Goal: Navigation & Orientation: Find specific page/section

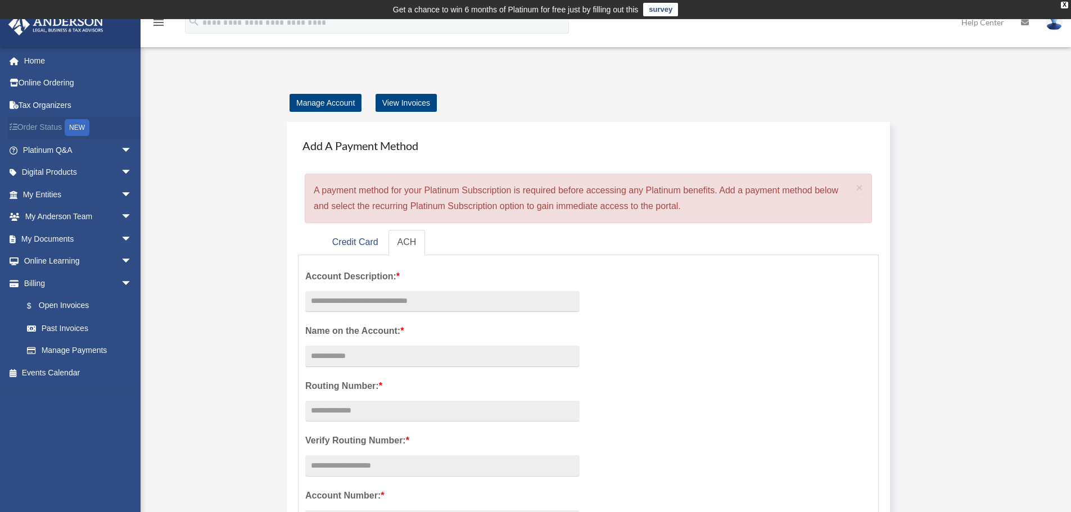
click at [70, 130] on div "NEW" at bounding box center [77, 127] width 25 height 17
click at [39, 59] on link "Home" at bounding box center [78, 60] width 141 height 22
click at [1056, 29] on img at bounding box center [1054, 22] width 17 height 16
click at [867, 51] on link "My Profile" at bounding box center [885, 52] width 112 height 23
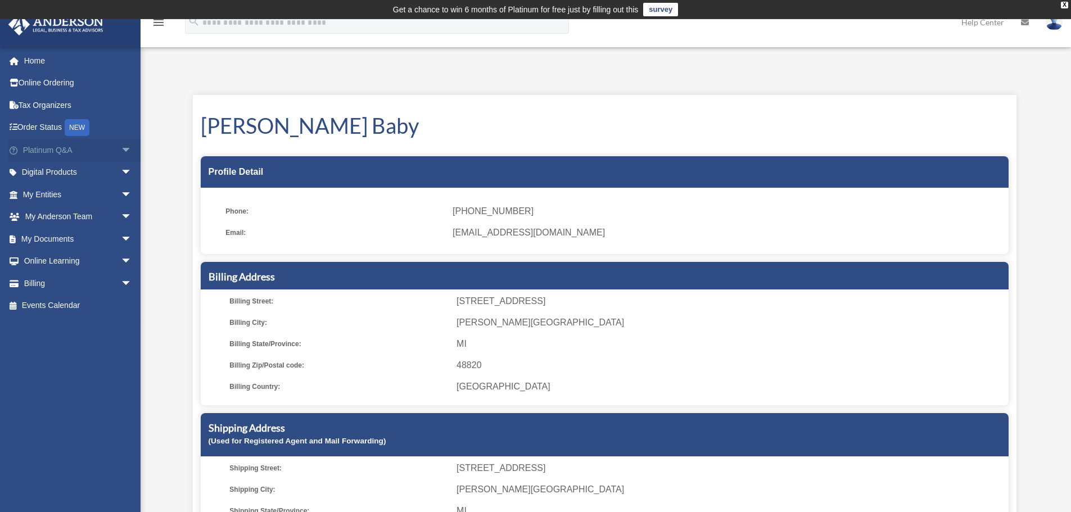
click at [121, 148] on span "arrow_drop_down" at bounding box center [132, 150] width 22 height 23
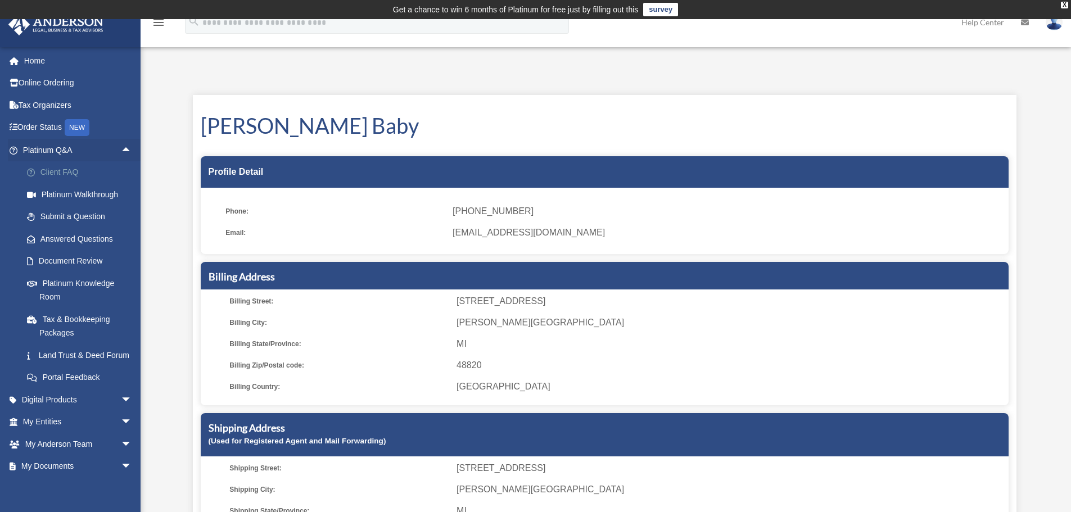
click at [76, 171] on link "Client FAQ" at bounding box center [82, 172] width 133 height 22
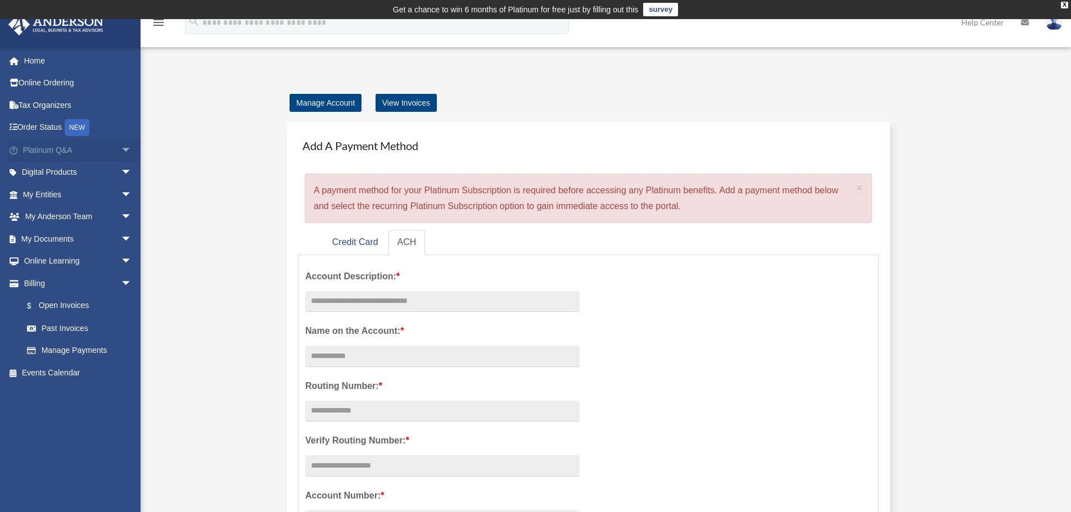
click at [121, 150] on span "arrow_drop_down" at bounding box center [132, 150] width 22 height 23
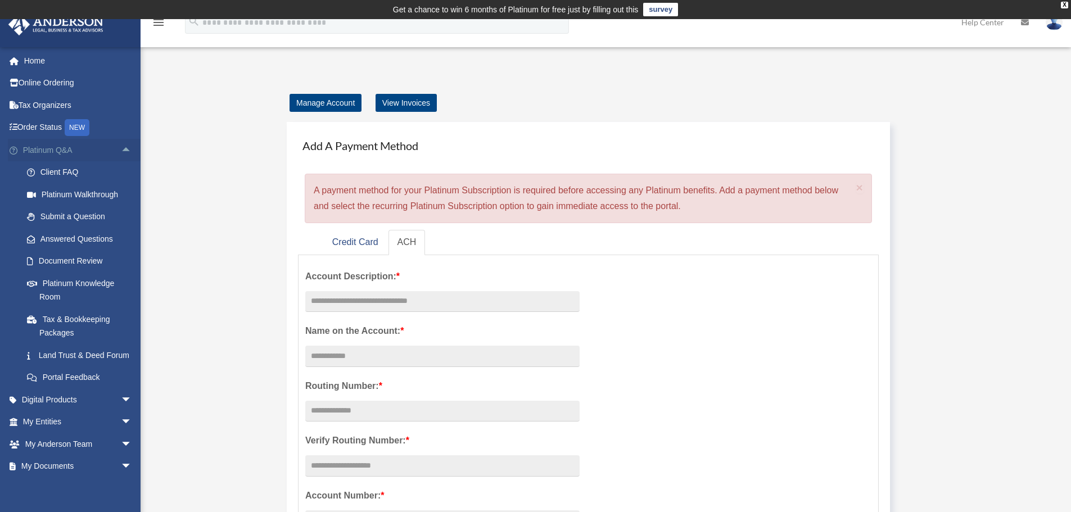
click at [49, 144] on link "Platinum Q&A arrow_drop_up" at bounding box center [78, 150] width 141 height 22
click at [104, 148] on link "Platinum Q&A arrow_drop_up" at bounding box center [78, 150] width 141 height 22
click at [121, 148] on span "arrow_drop_up" at bounding box center [132, 150] width 22 height 23
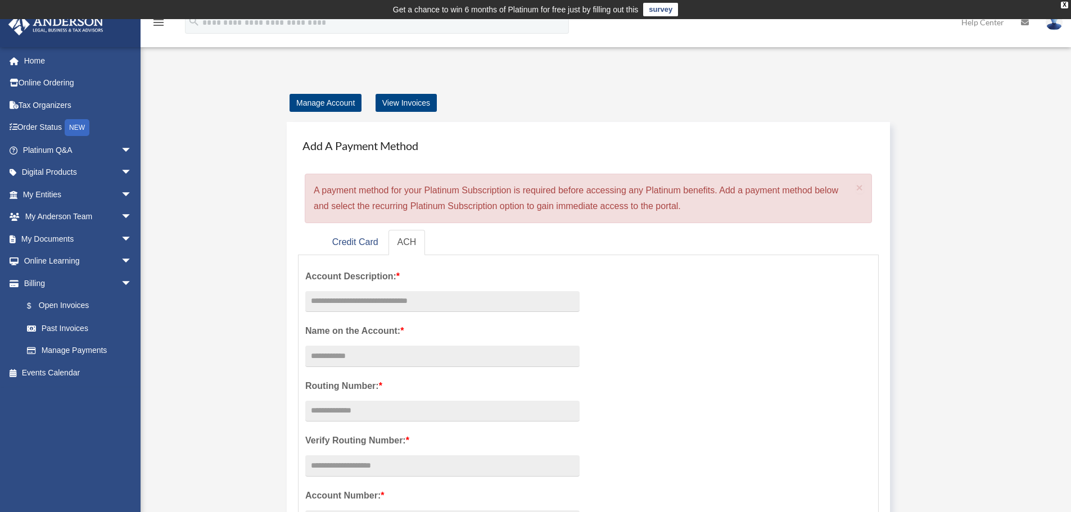
click at [189, 171] on div "Manage Account View Invoices Add A Payment Method × A payment method for your P…" at bounding box center [604, 511] width 857 height 833
click at [121, 147] on span "arrow_drop_down" at bounding box center [132, 150] width 22 height 23
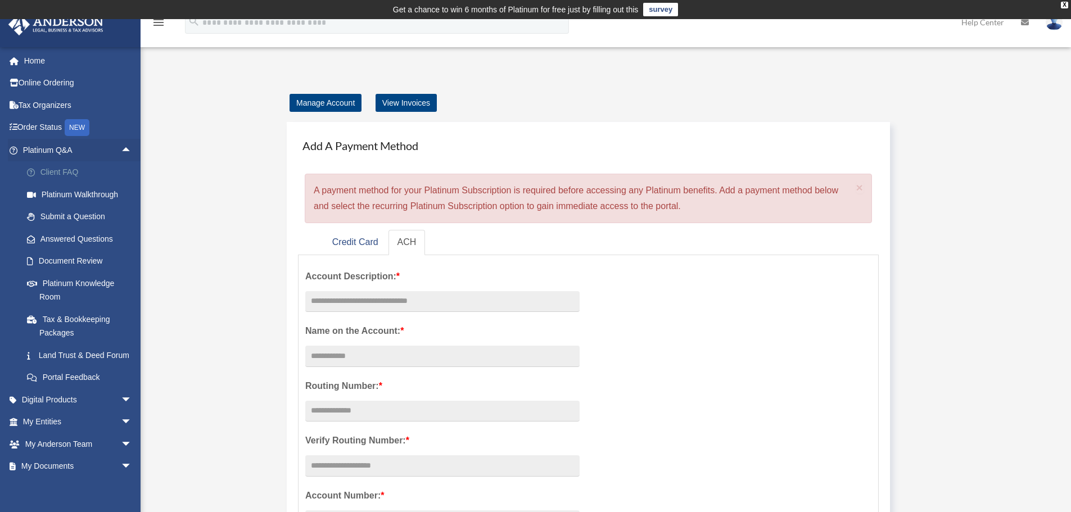
click at [71, 174] on link "Client FAQ" at bounding box center [82, 172] width 133 height 22
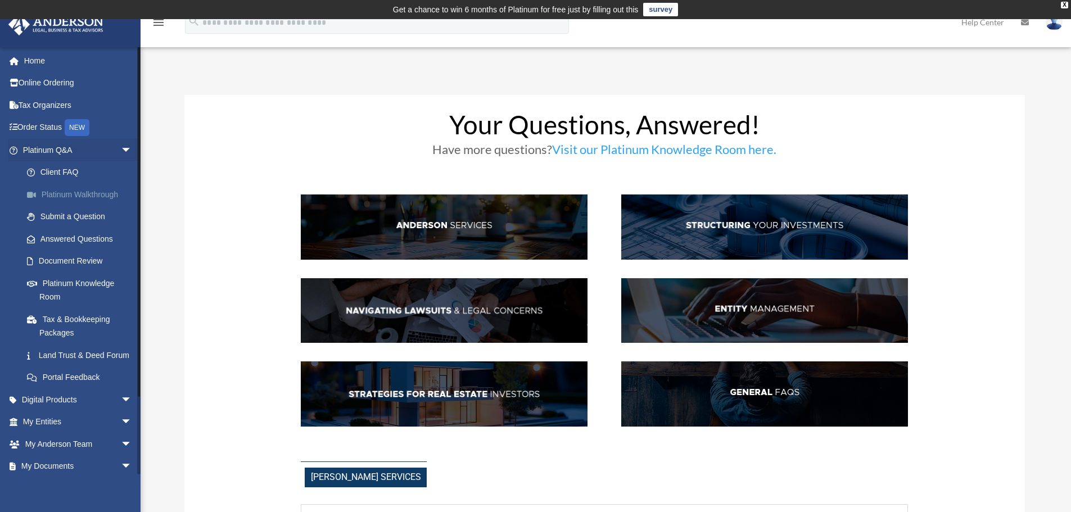
click at [76, 193] on link "Platinum Walkthrough" at bounding box center [82, 194] width 133 height 22
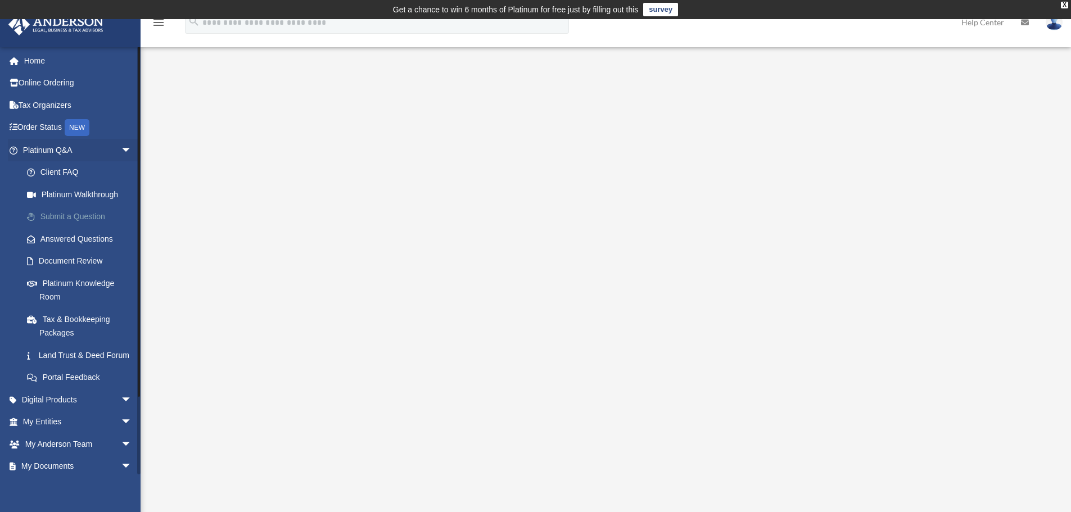
click at [70, 215] on link "Submit a Question" at bounding box center [82, 217] width 133 height 22
click at [39, 61] on link "Home" at bounding box center [78, 60] width 141 height 22
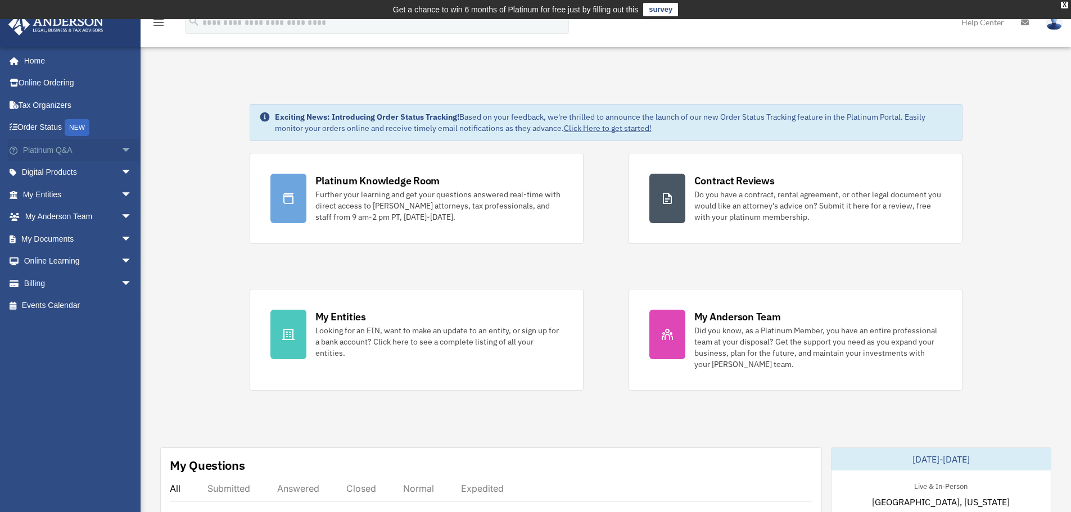
click at [121, 147] on span "arrow_drop_down" at bounding box center [132, 150] width 22 height 23
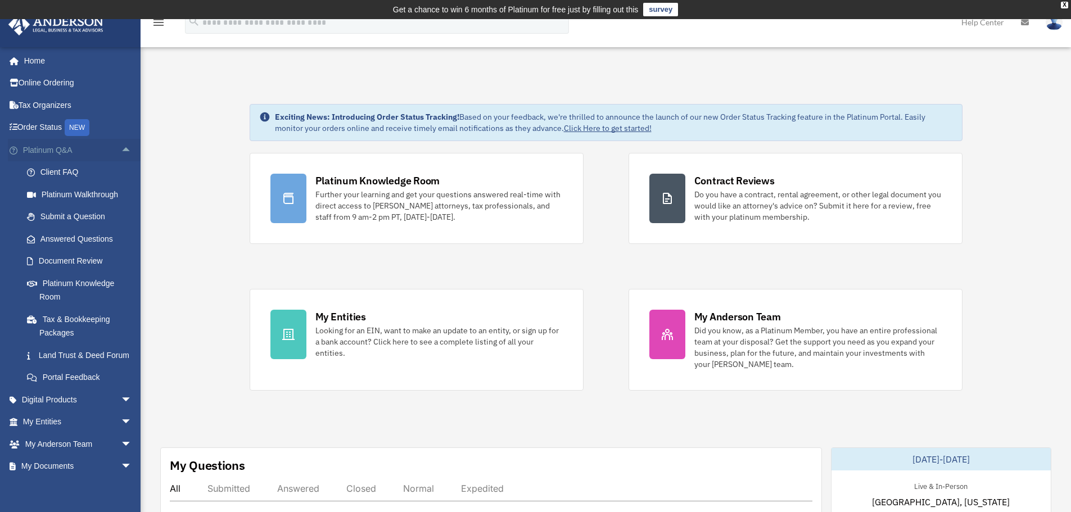
click at [121, 147] on span "arrow_drop_up" at bounding box center [132, 150] width 22 height 23
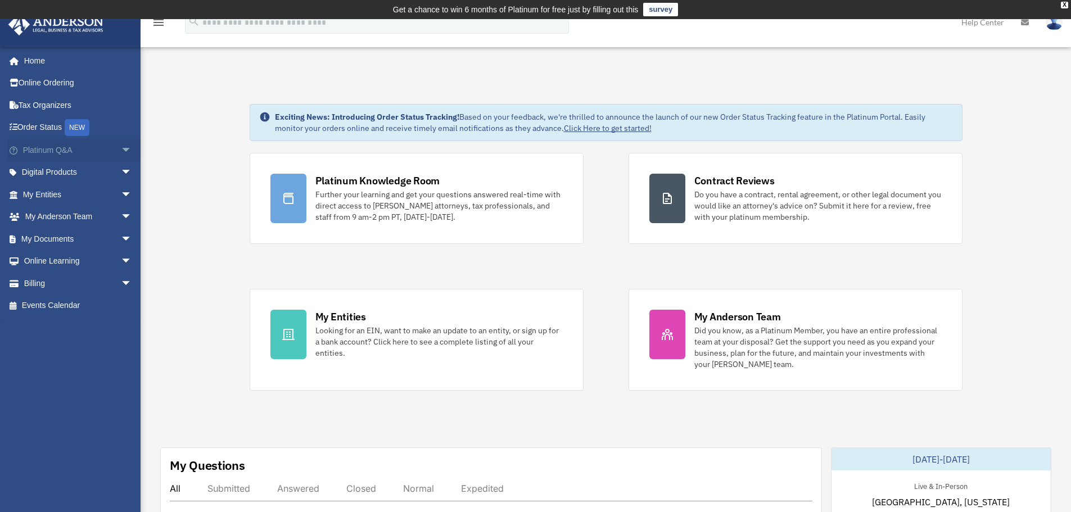
click at [121, 143] on span "arrow_drop_down" at bounding box center [132, 150] width 22 height 23
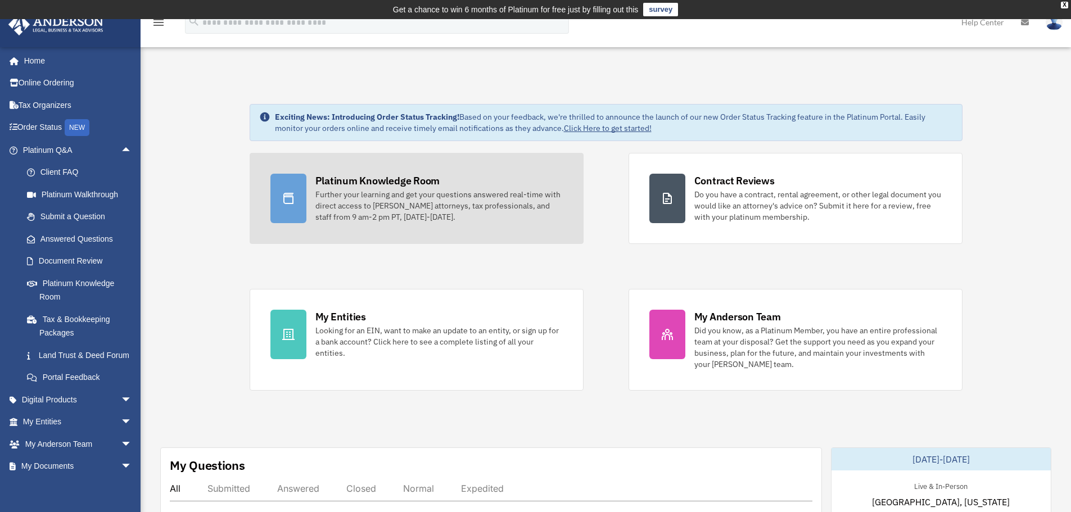
click at [430, 189] on div "Further your learning and get your questions answered real-time with direct acc…" at bounding box center [438, 206] width 247 height 34
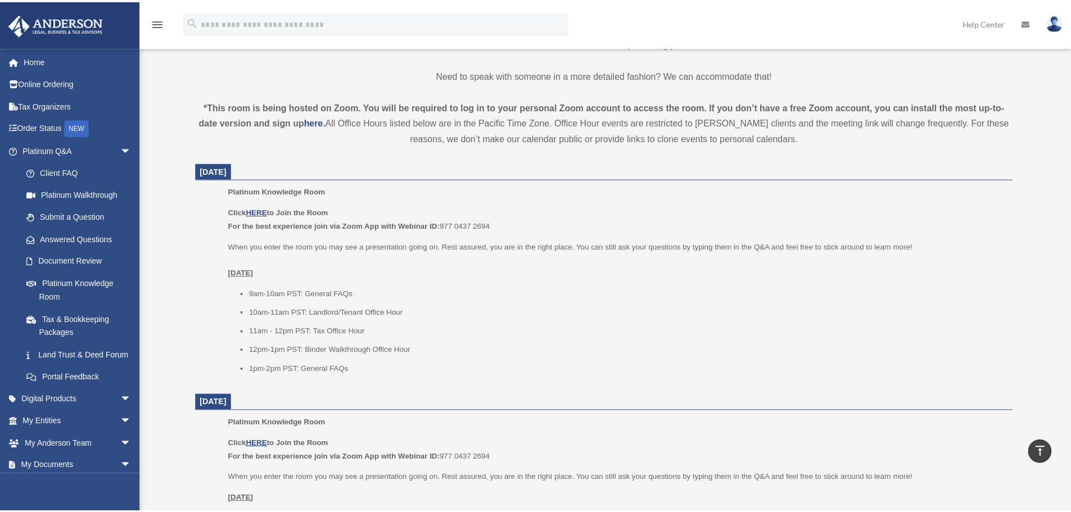
scroll to position [398, 0]
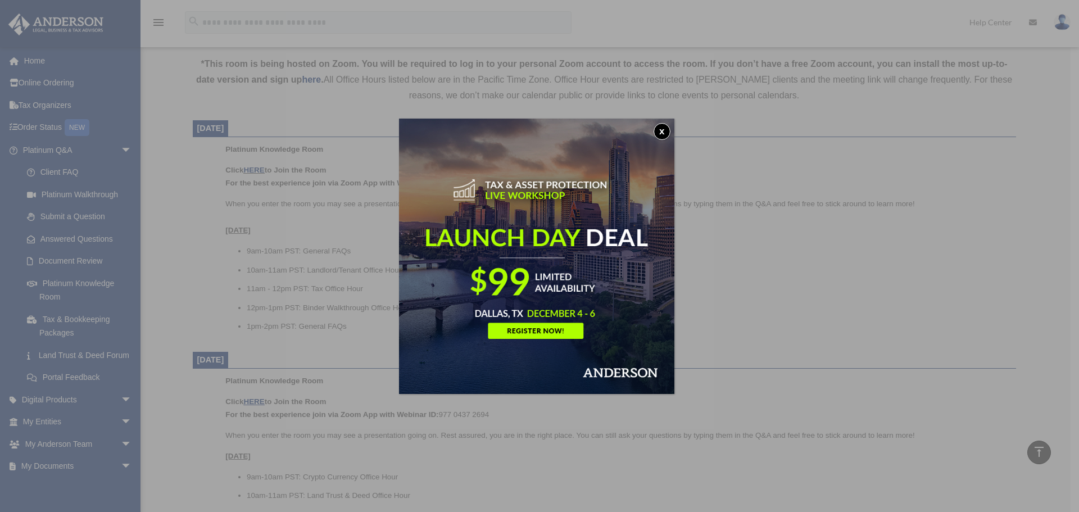
click at [666, 131] on button "x" at bounding box center [662, 131] width 17 height 17
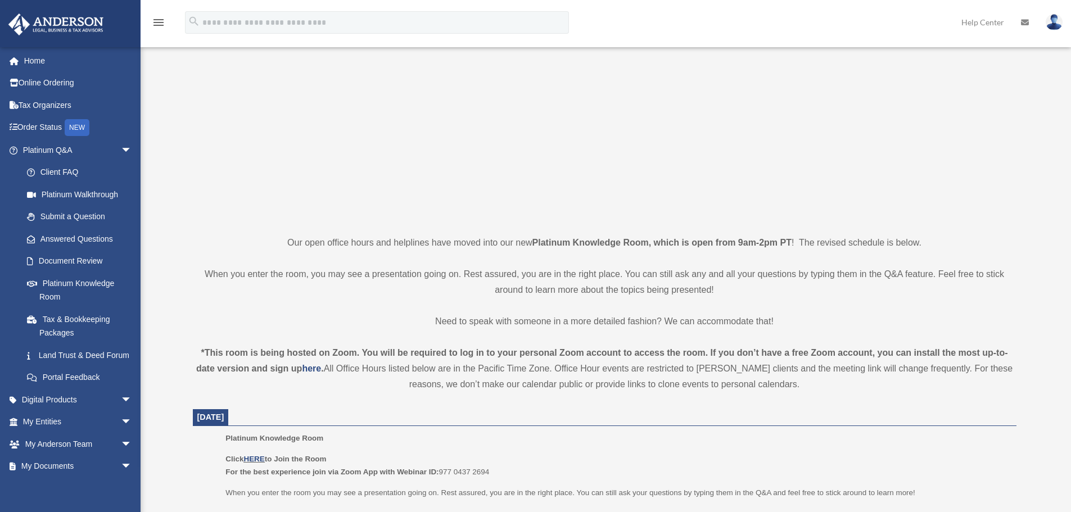
scroll to position [0, 0]
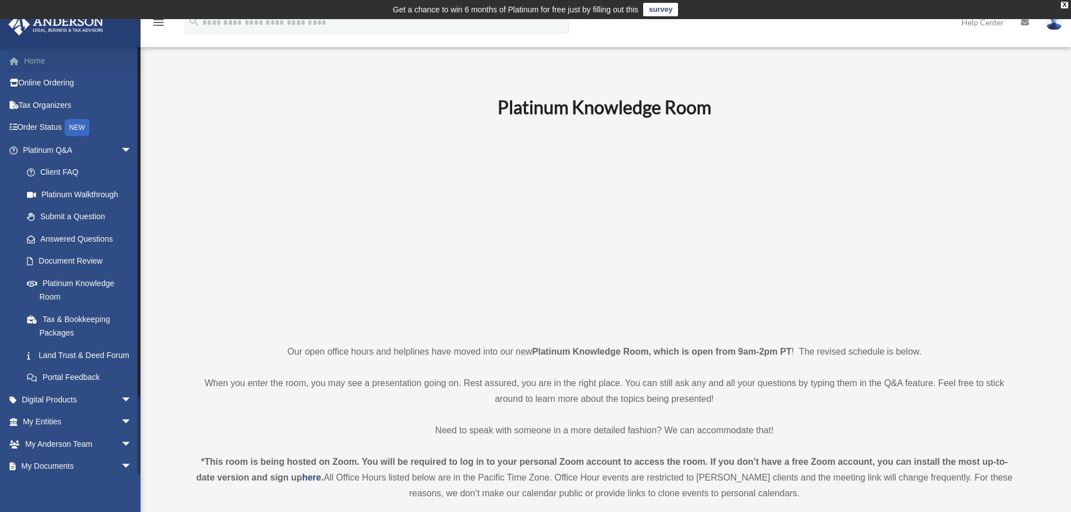
click at [49, 58] on link "Home" at bounding box center [78, 60] width 141 height 22
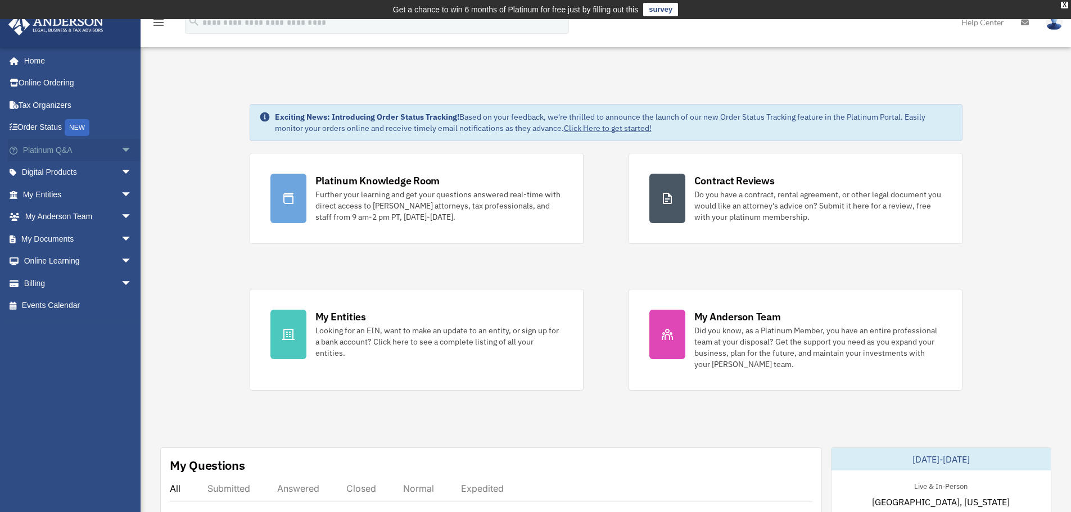
click at [123, 150] on span "arrow_drop_down" at bounding box center [132, 150] width 22 height 23
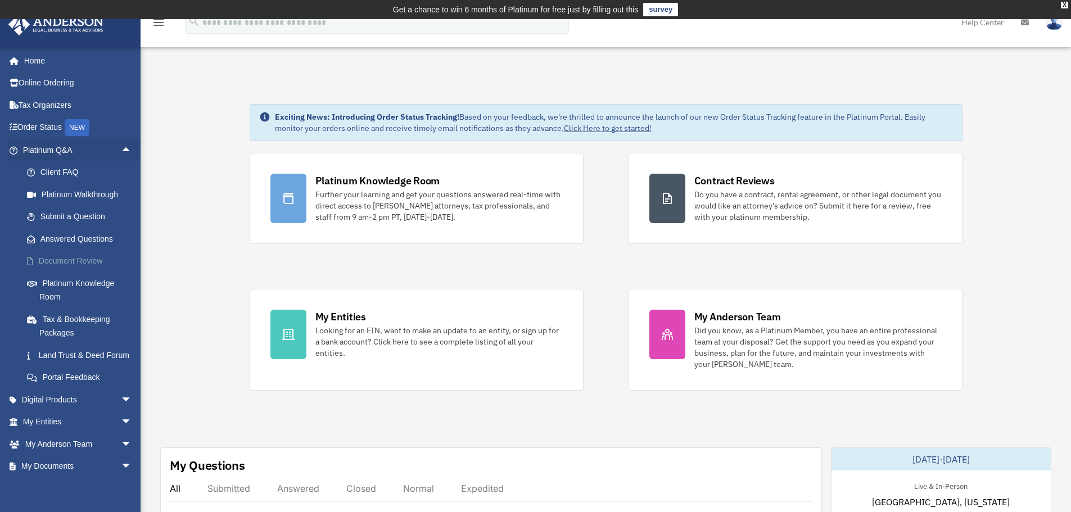
click at [100, 262] on link "Document Review" at bounding box center [82, 261] width 133 height 22
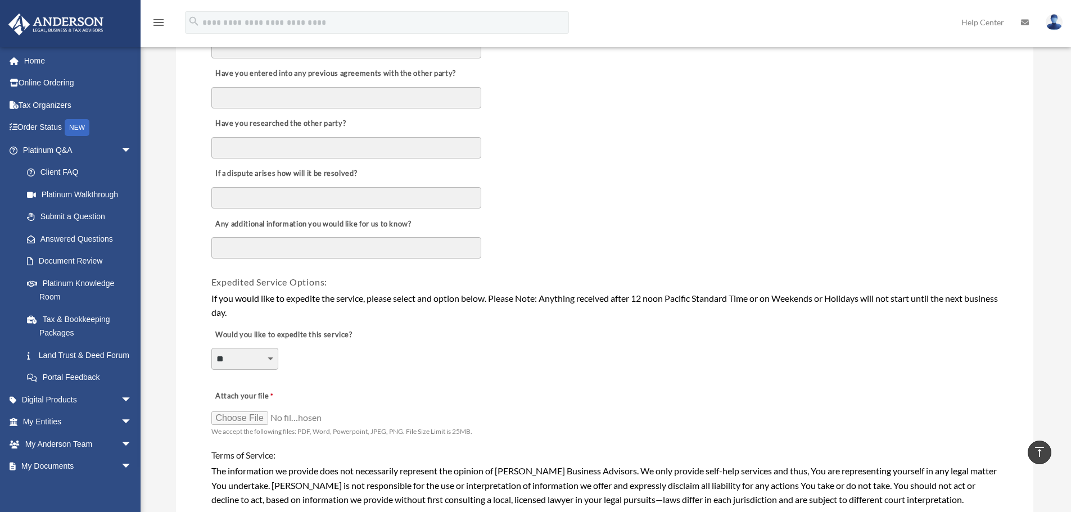
scroll to position [618, 0]
click at [102, 433] on link "My Entities arrow_drop_down" at bounding box center [78, 422] width 141 height 22
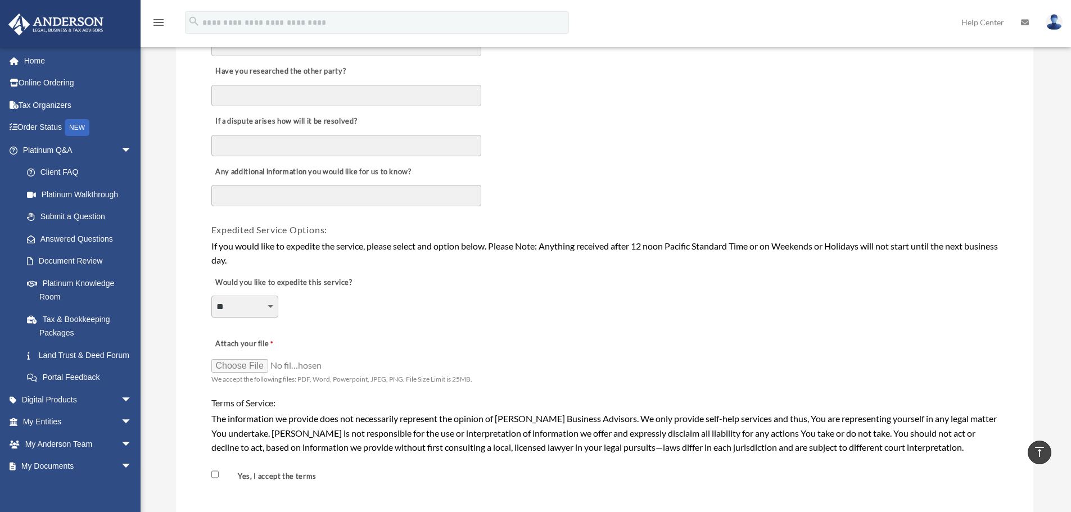
scroll to position [787, 0]
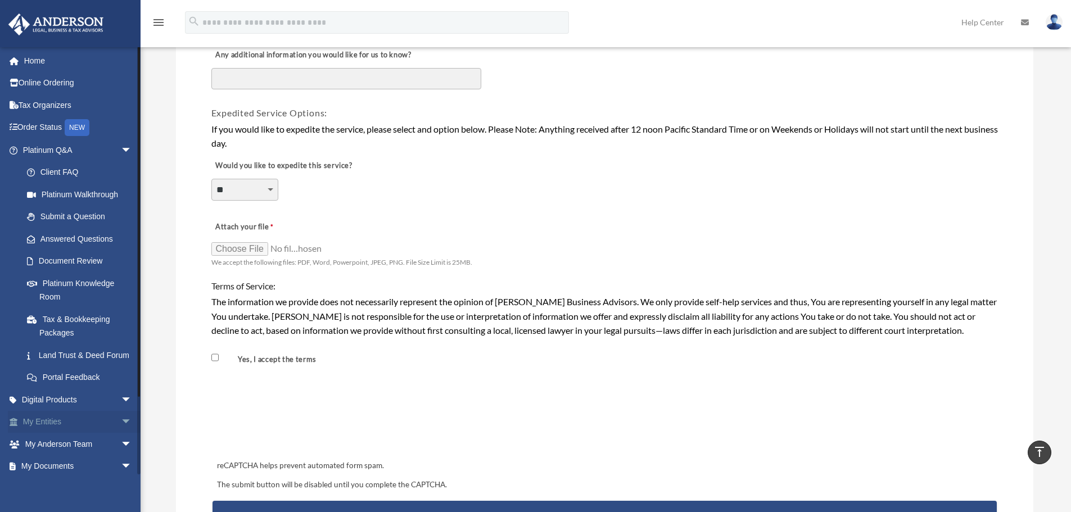
click at [121, 433] on span "arrow_drop_down" at bounding box center [132, 422] width 22 height 23
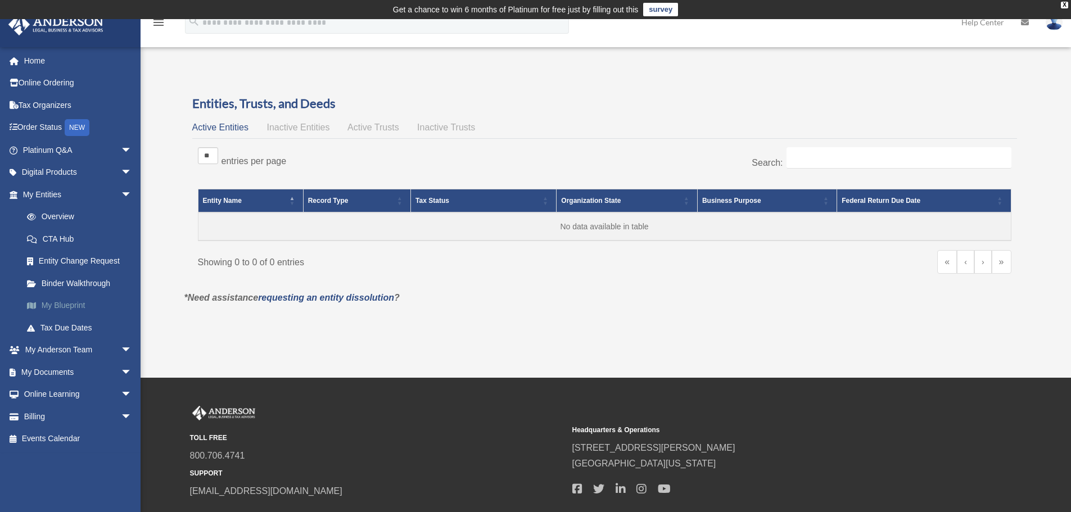
click at [76, 301] on link "My Blueprint" at bounding box center [82, 306] width 133 height 22
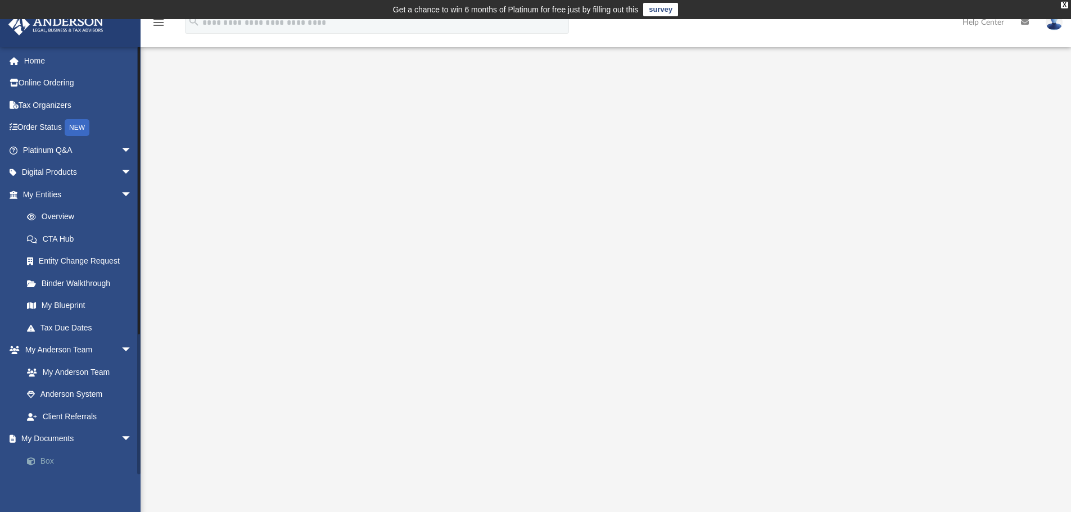
click at [50, 458] on link "Box" at bounding box center [82, 461] width 133 height 22
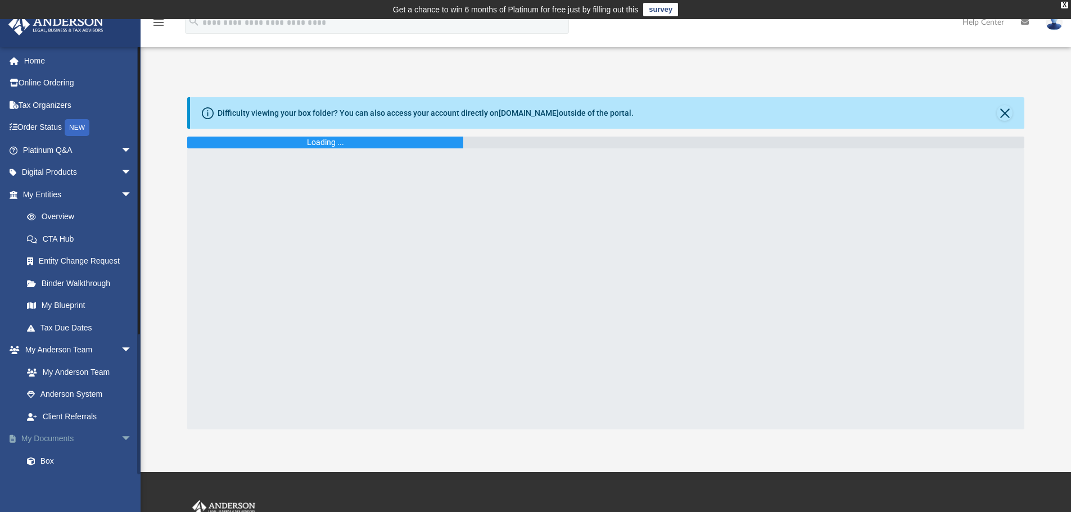
click at [121, 436] on span "arrow_drop_down" at bounding box center [132, 439] width 22 height 23
click at [121, 436] on span "arrow_drop_up" at bounding box center [132, 439] width 22 height 23
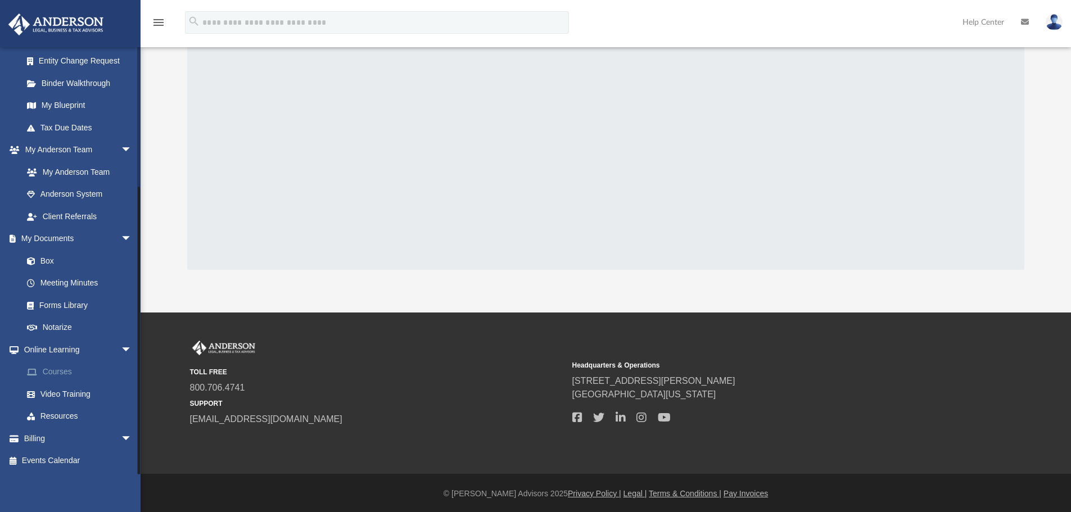
scroll to position [161, 0]
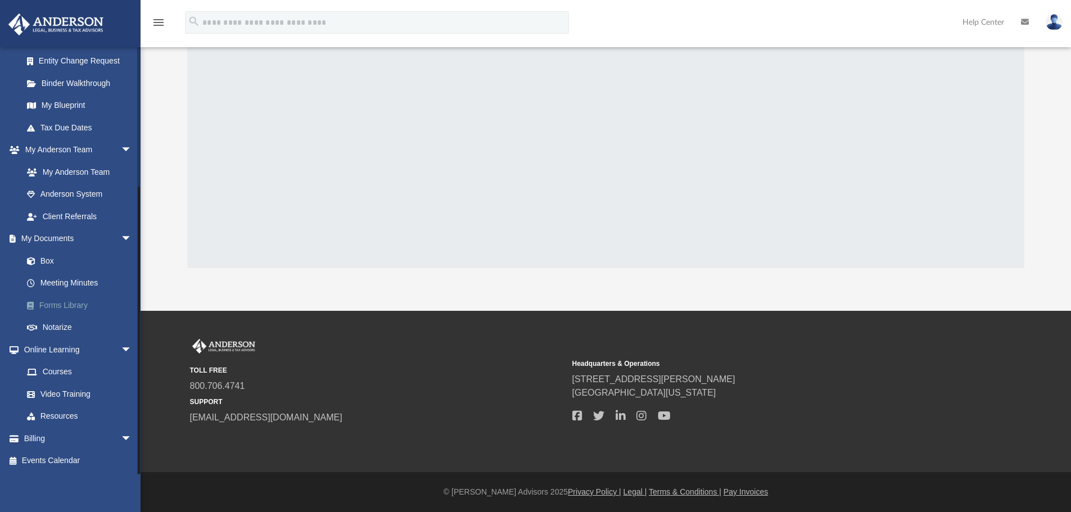
click at [78, 304] on link "Forms Library" at bounding box center [82, 305] width 133 height 22
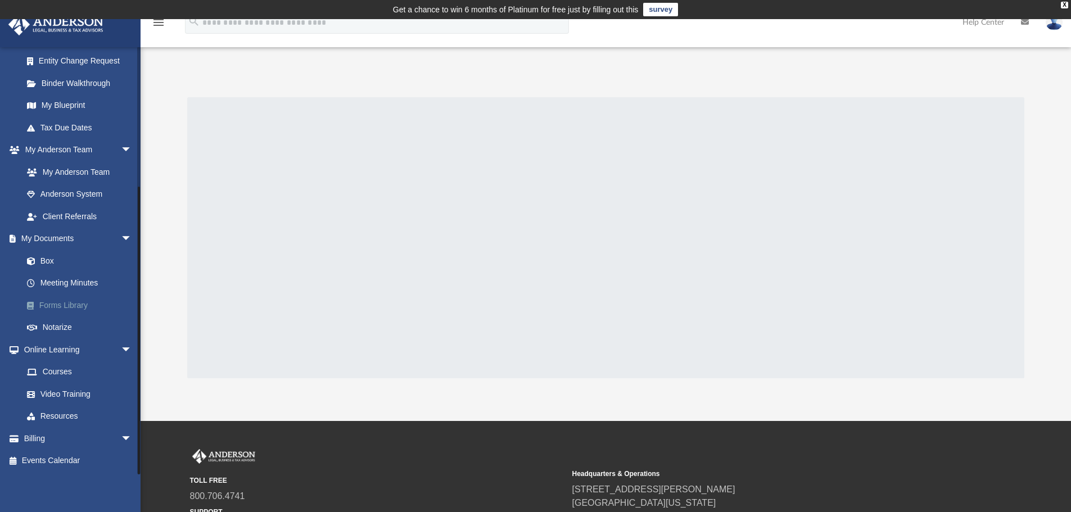
click at [73, 303] on link "Forms Library" at bounding box center [82, 305] width 133 height 22
click at [71, 305] on link "Forms Library" at bounding box center [82, 305] width 133 height 22
click at [61, 327] on link "Notarize" at bounding box center [82, 328] width 133 height 22
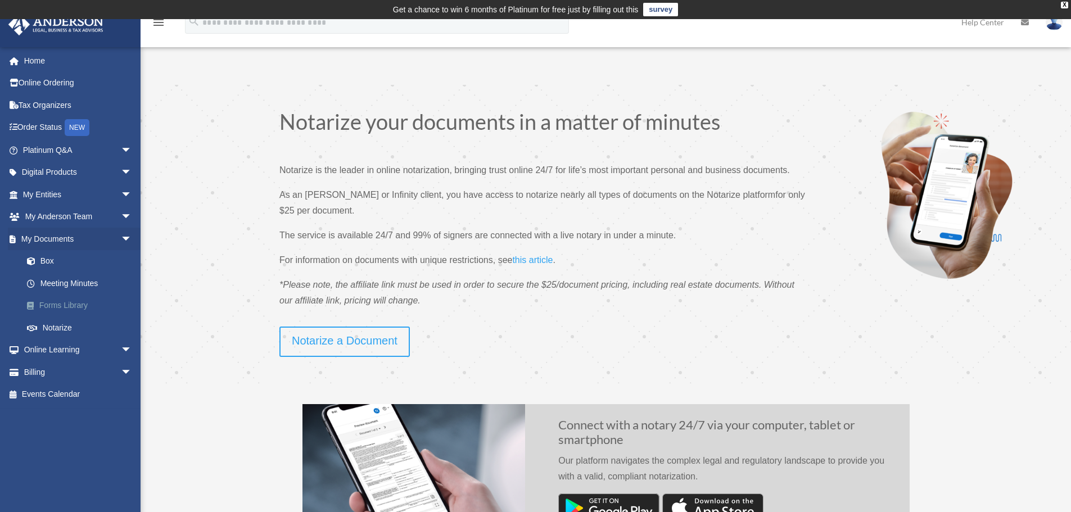
click at [71, 303] on link "Forms Library" at bounding box center [82, 306] width 133 height 22
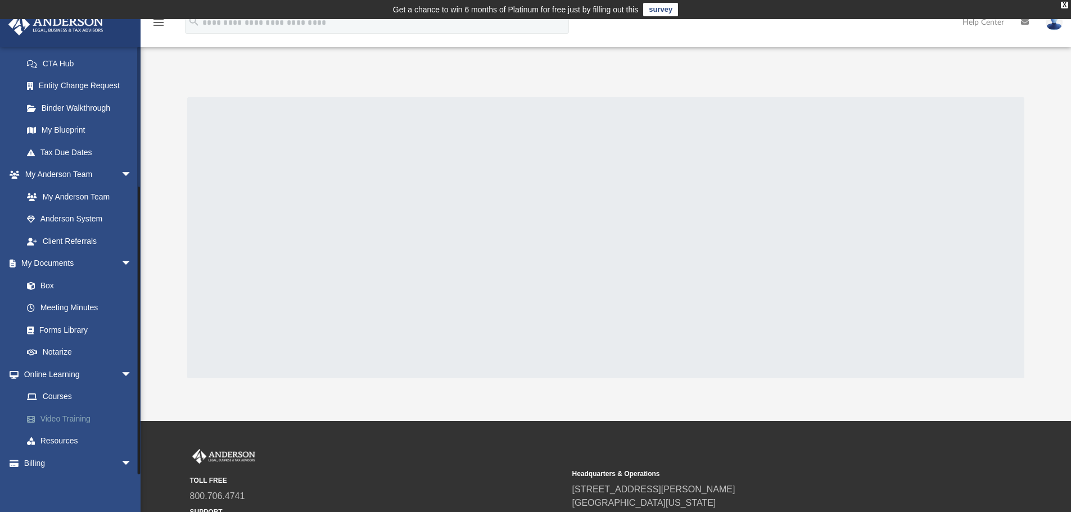
scroll to position [200, 0]
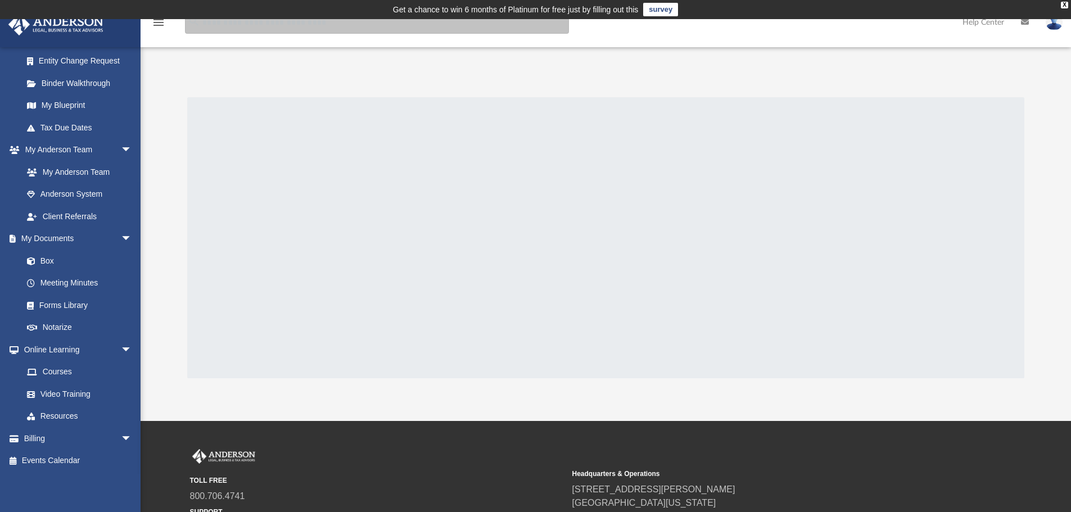
click at [223, 24] on input "search" at bounding box center [377, 22] width 384 height 22
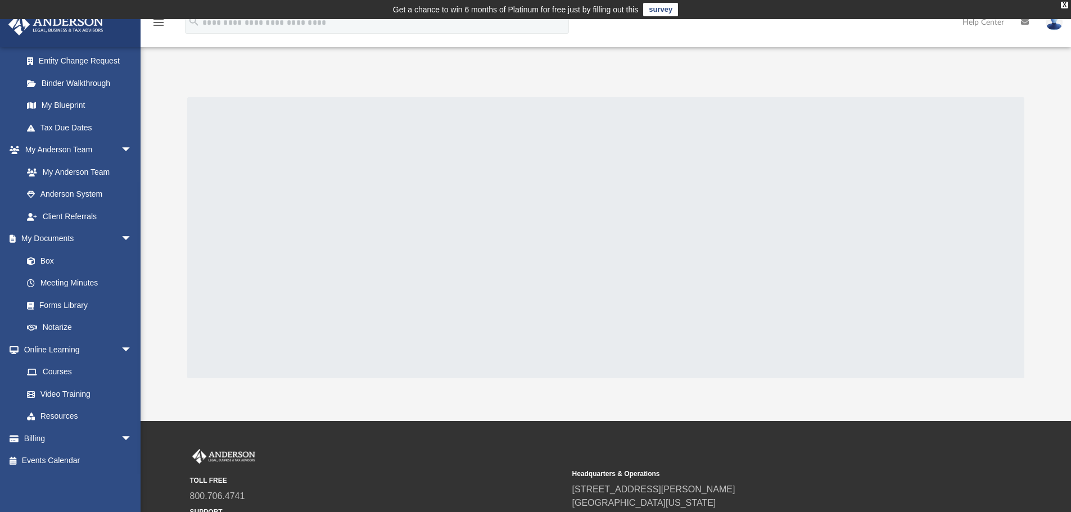
click at [155, 256] on div at bounding box center [606, 237] width 930 height 281
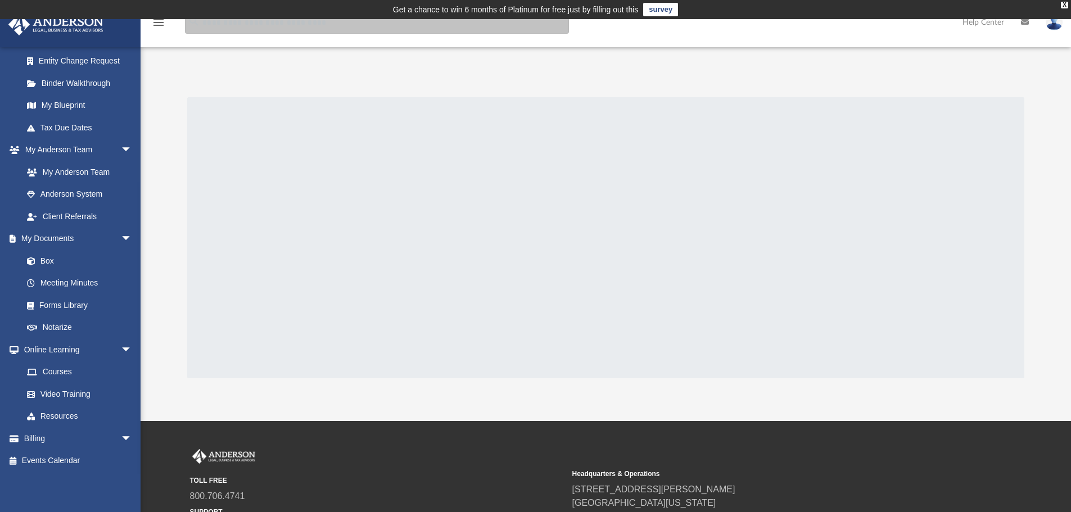
click at [234, 28] on input "search" at bounding box center [377, 22] width 384 height 22
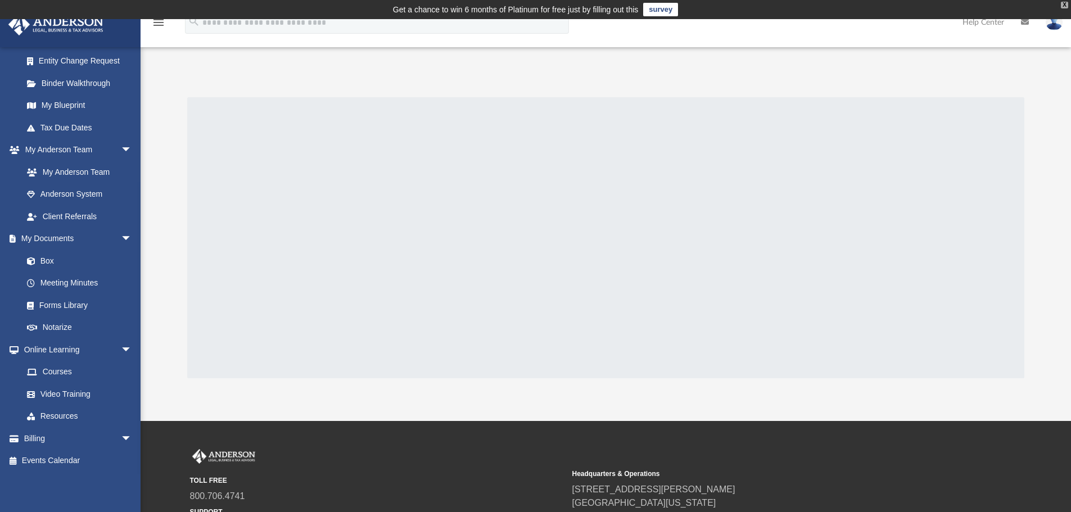
click at [1062, 4] on div "X" at bounding box center [1064, 5] width 7 height 7
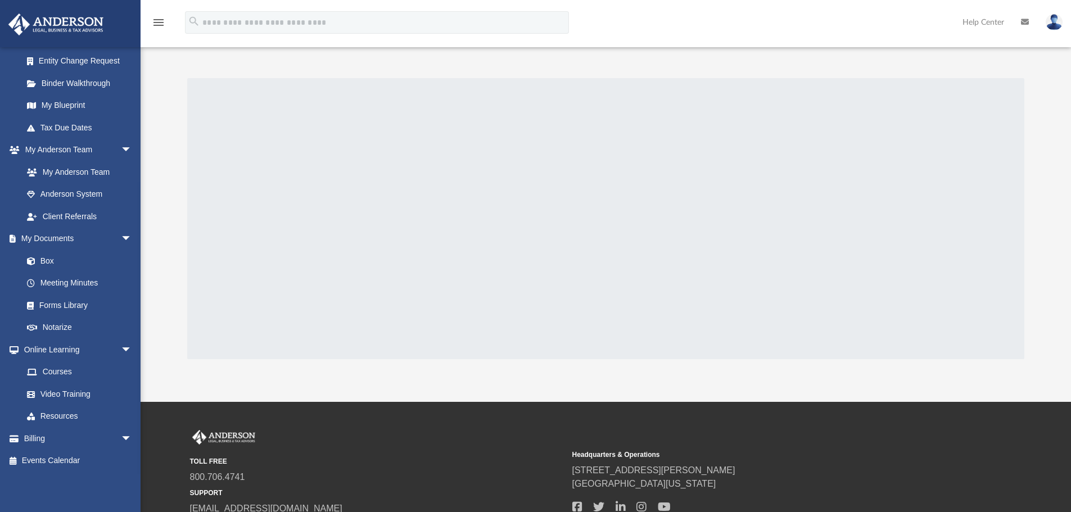
click at [162, 24] on icon "menu" at bounding box center [158, 22] width 13 height 13
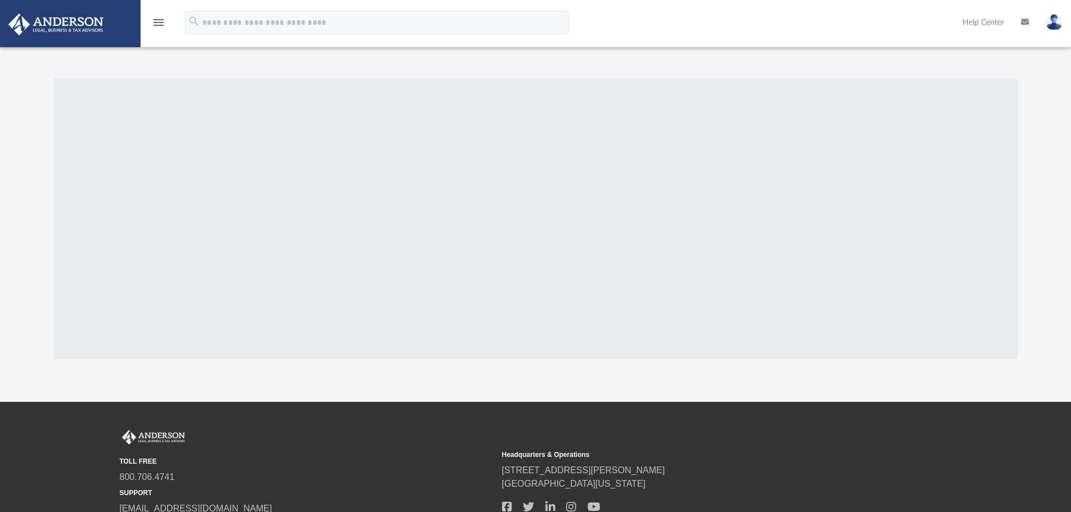
click at [162, 24] on icon "menu" at bounding box center [158, 22] width 13 height 13
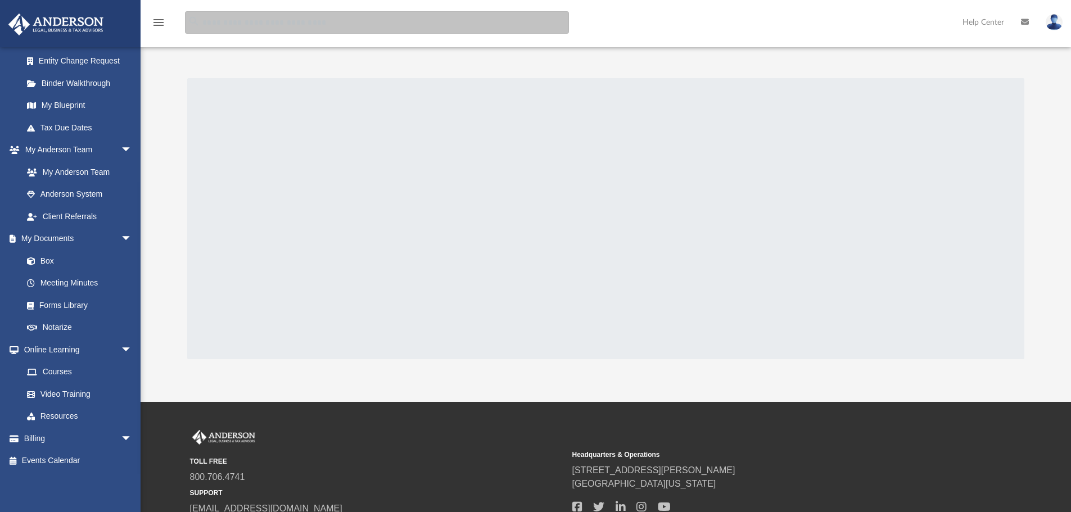
click at [214, 19] on input "search" at bounding box center [377, 22] width 384 height 22
type input "*****"
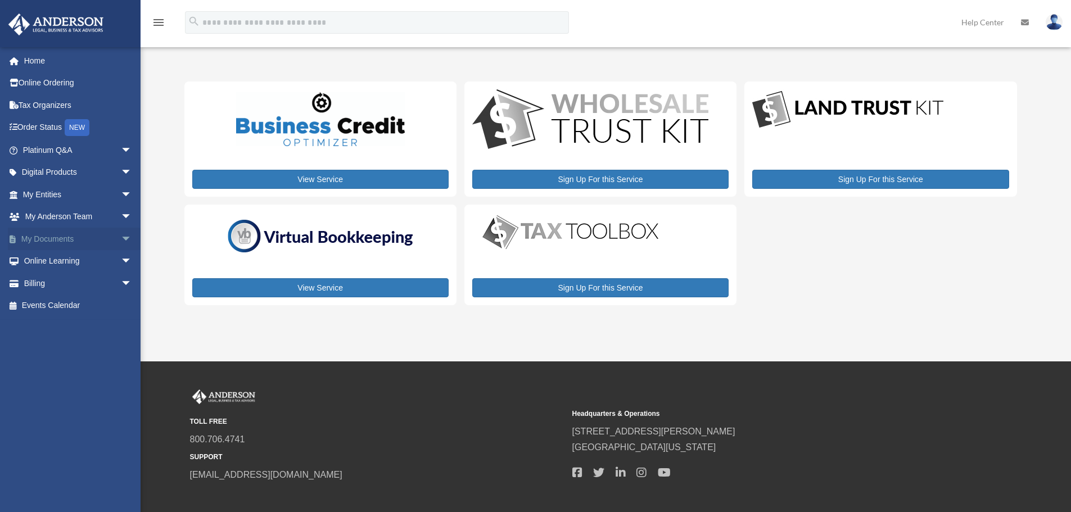
click at [71, 239] on link "My Documents arrow_drop_down" at bounding box center [78, 239] width 141 height 22
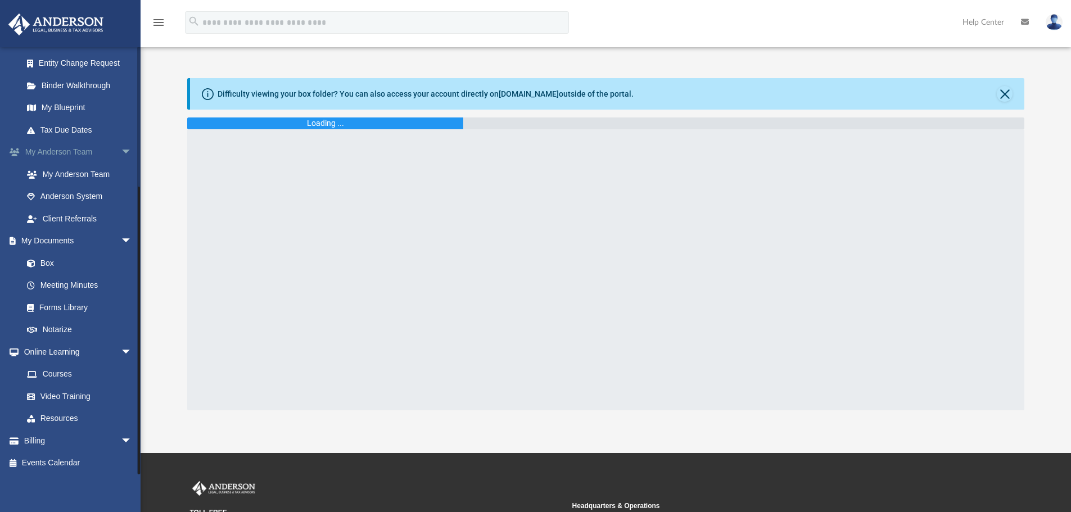
scroll to position [200, 0]
click at [85, 301] on link "Forms Library" at bounding box center [82, 305] width 133 height 22
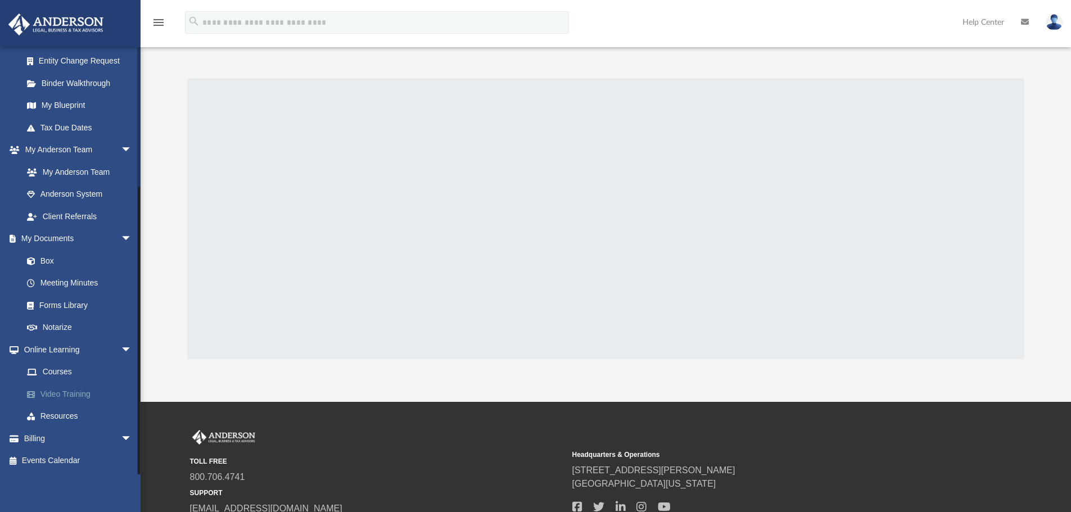
click at [62, 398] on link "Video Training" at bounding box center [82, 394] width 133 height 22
click at [65, 371] on link "Courses" at bounding box center [82, 372] width 133 height 22
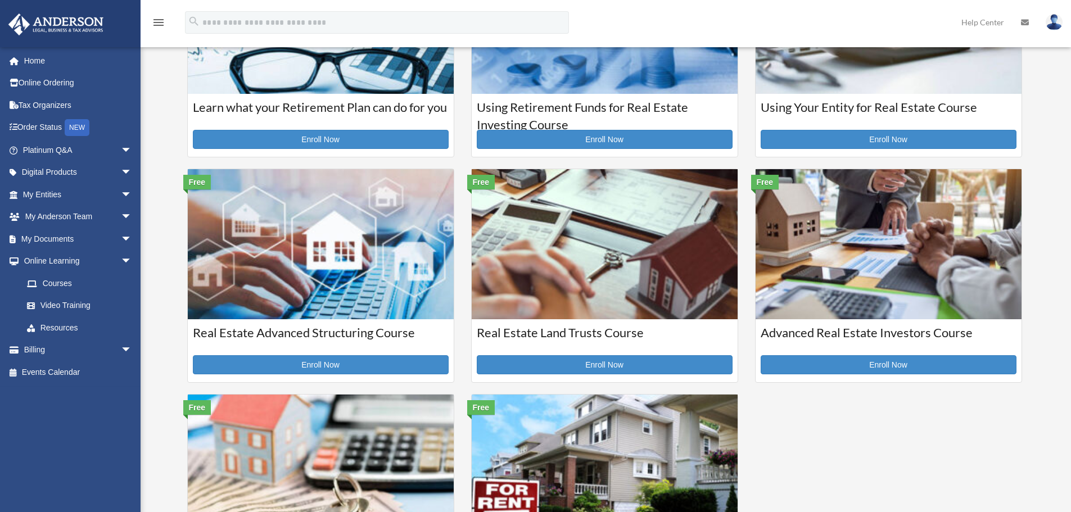
scroll to position [112, 0]
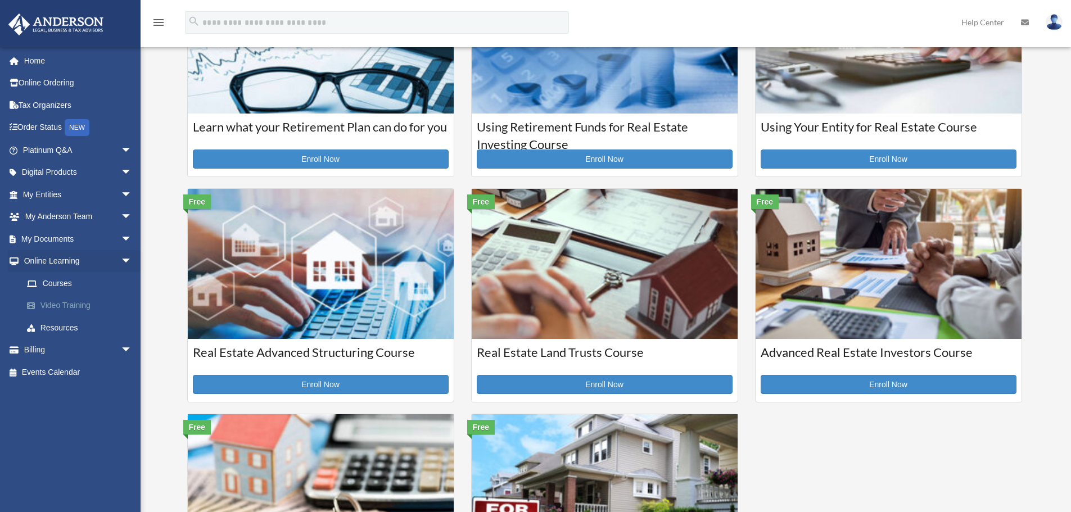
click at [64, 304] on link "Video Training" at bounding box center [82, 306] width 133 height 22
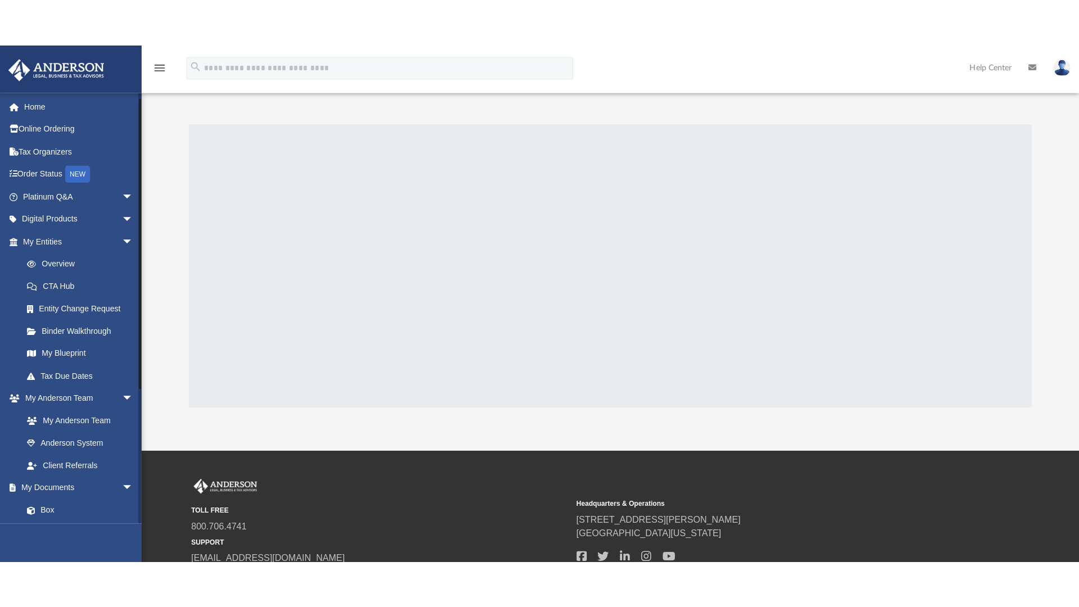
scroll to position [200, 0]
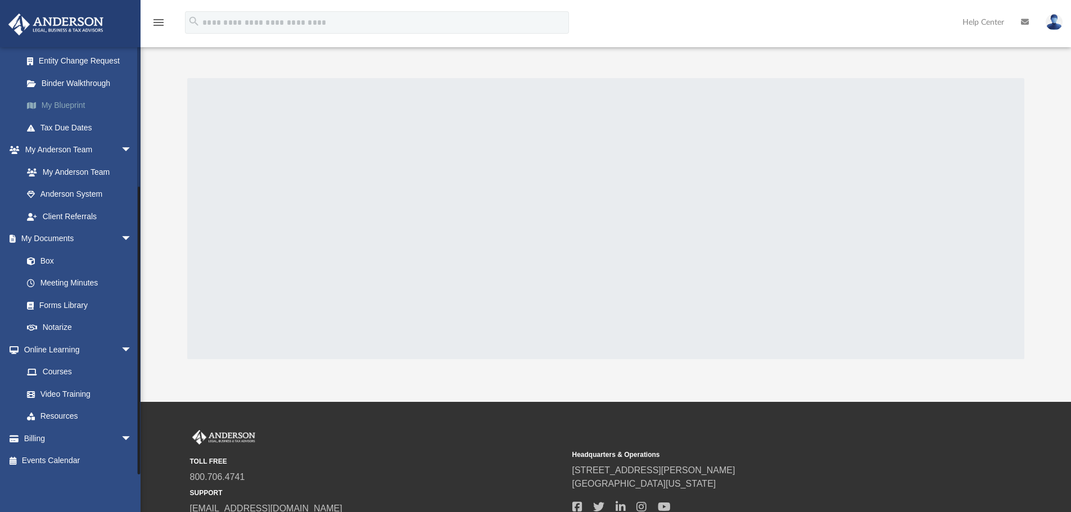
click at [64, 104] on link "My Blueprint" at bounding box center [82, 105] width 133 height 22
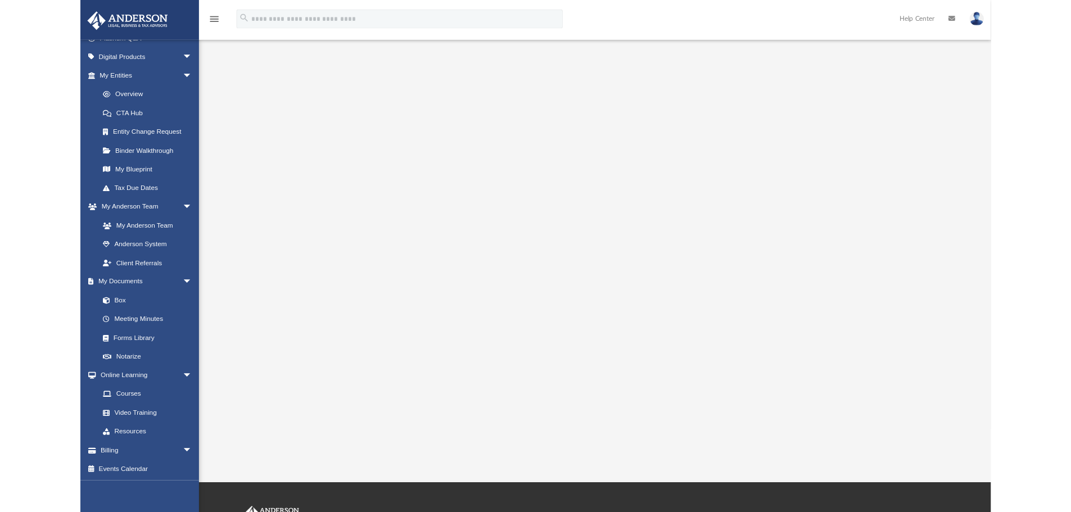
scroll to position [200, 0]
